Goal: Entertainment & Leisure: Browse casually

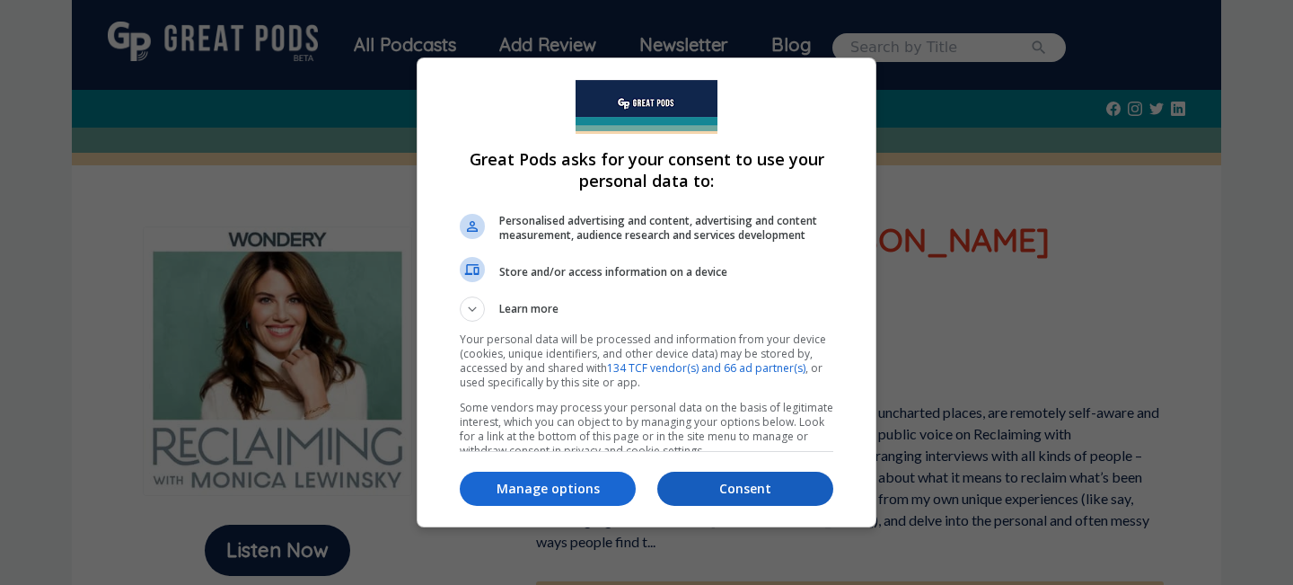
click at [710, 487] on p "Consent" at bounding box center [745, 489] width 176 height 18
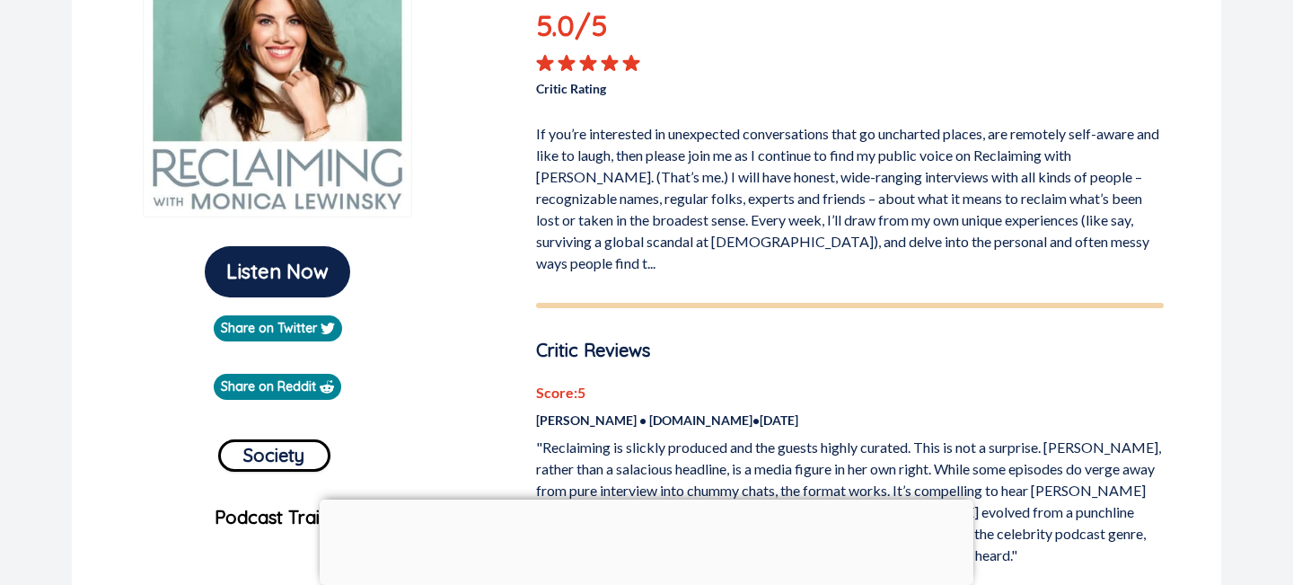
scroll to position [282, 0]
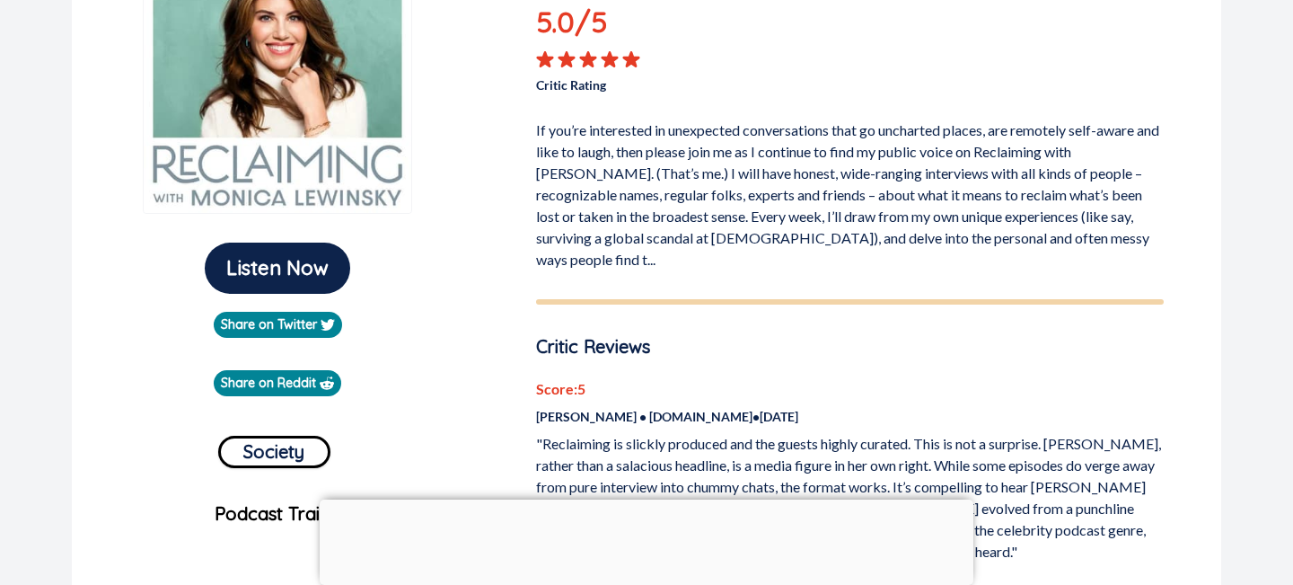
click at [601, 213] on p "If you’re interested in unexpected conversations that go uncharted places, are …" at bounding box center [850, 191] width 628 height 158
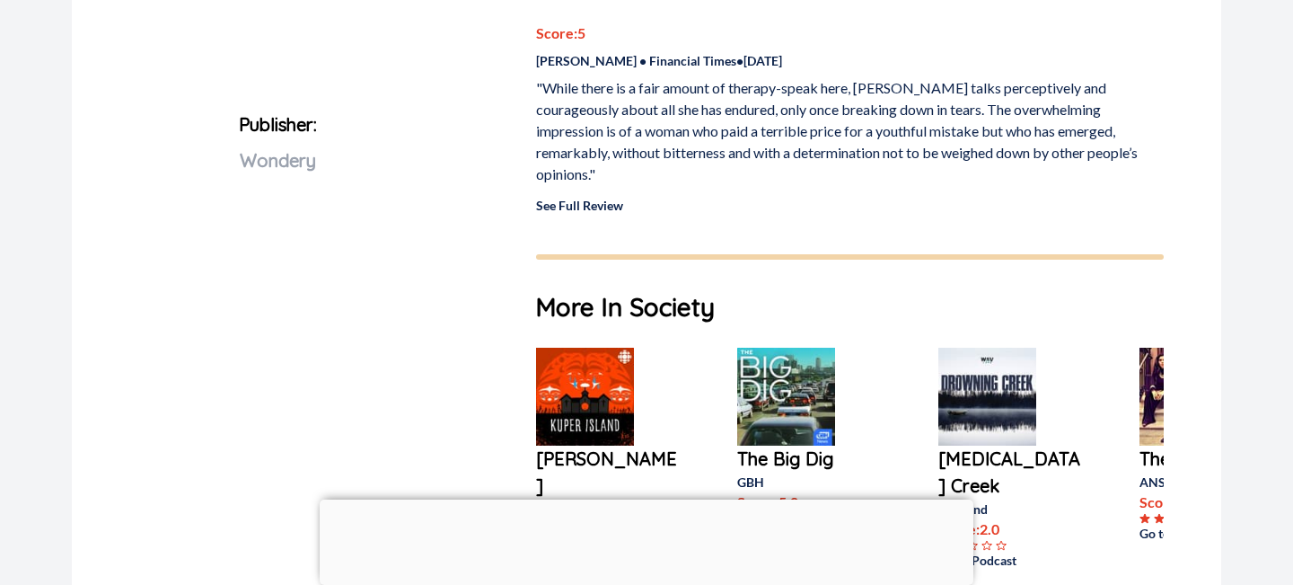
scroll to position [948, 0]
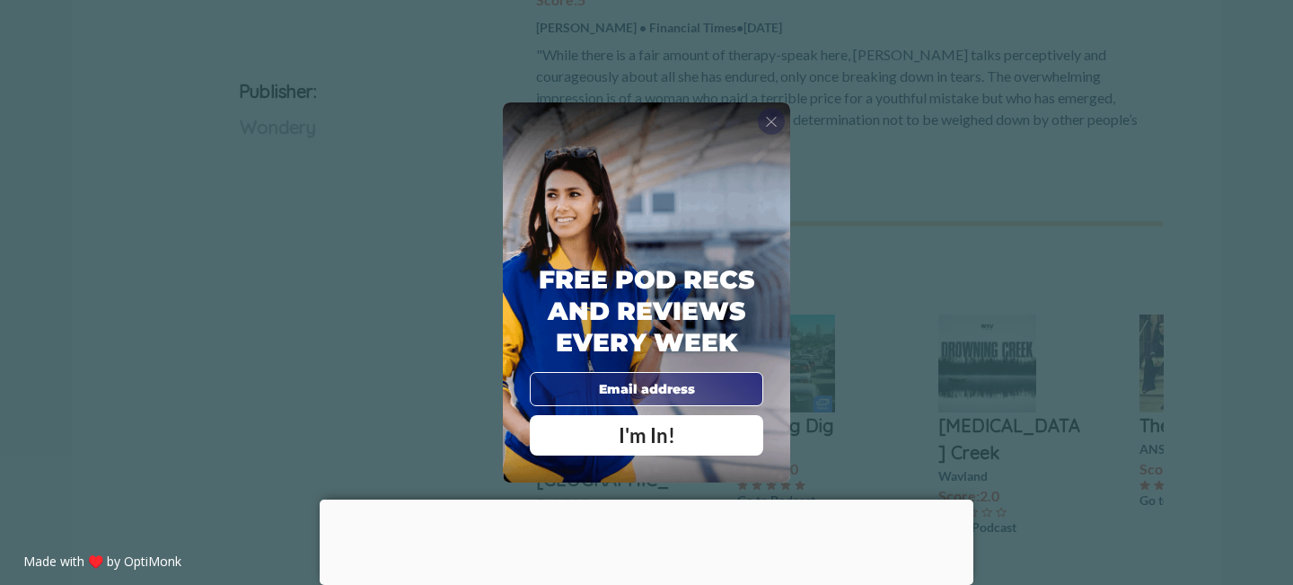
click at [769, 123] on span "X" at bounding box center [771, 121] width 13 height 18
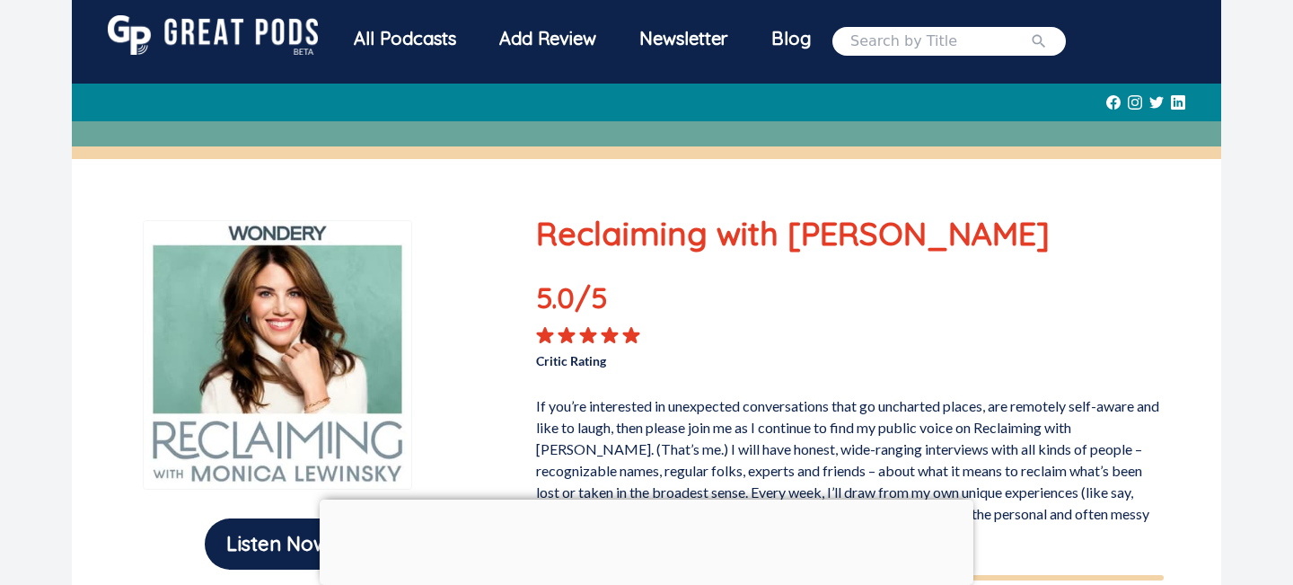
scroll to position [0, 0]
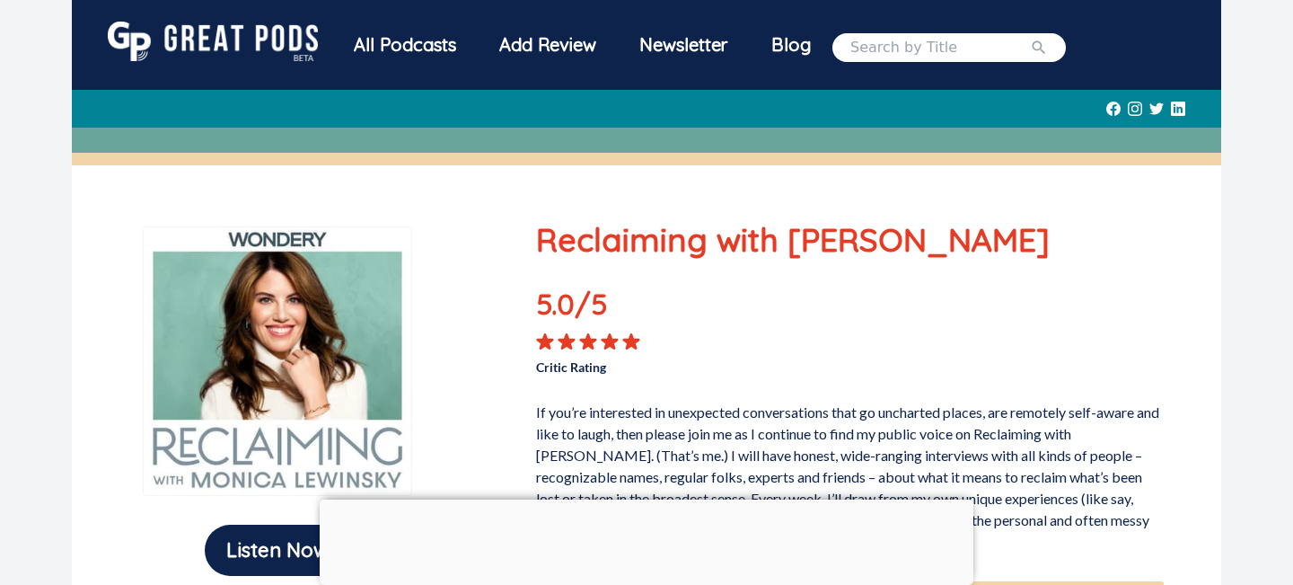
click at [381, 43] on div "All Podcasts" at bounding box center [404, 45] width 145 height 47
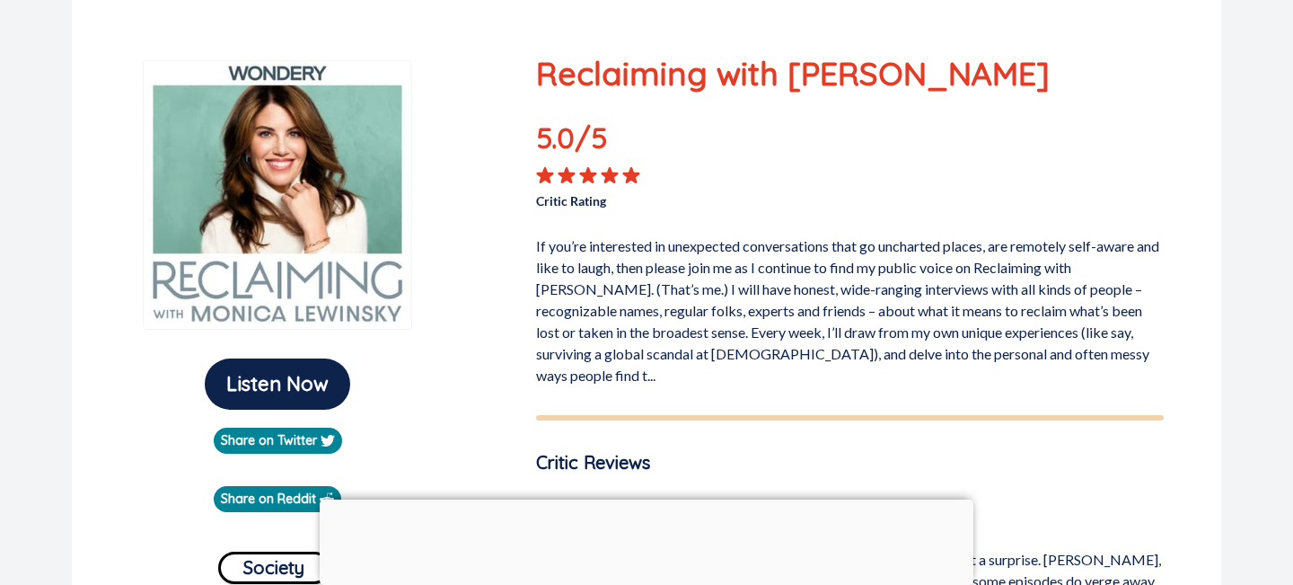
scroll to position [163, 0]
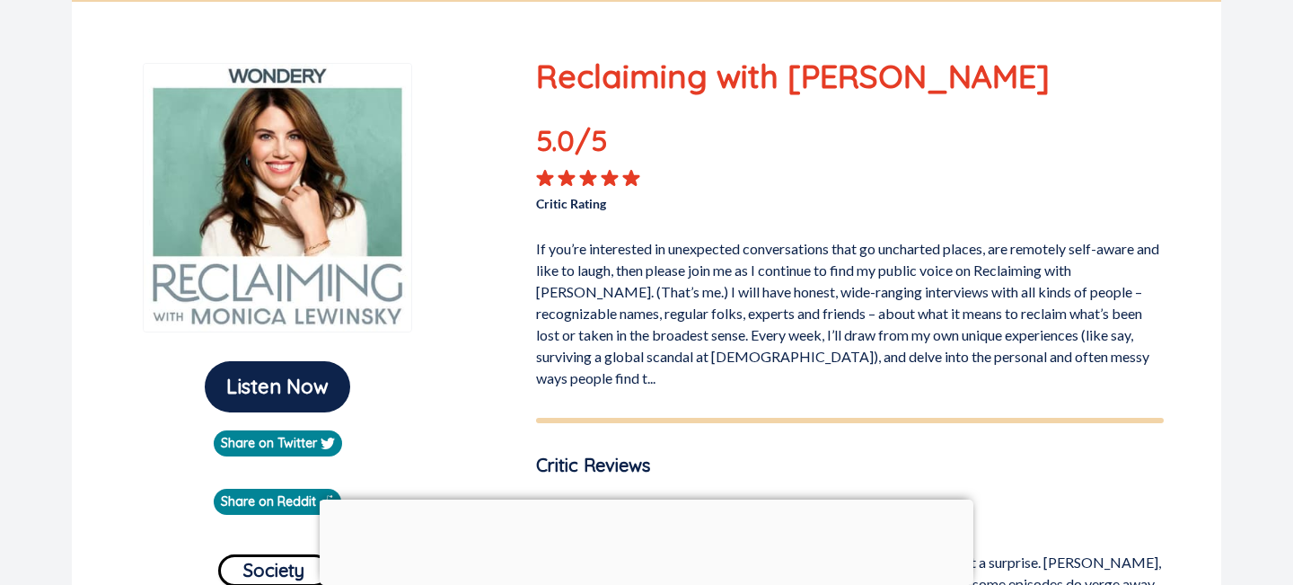
click at [324, 163] on img at bounding box center [277, 197] width 269 height 269
